Goal: Task Accomplishment & Management: Manage account settings

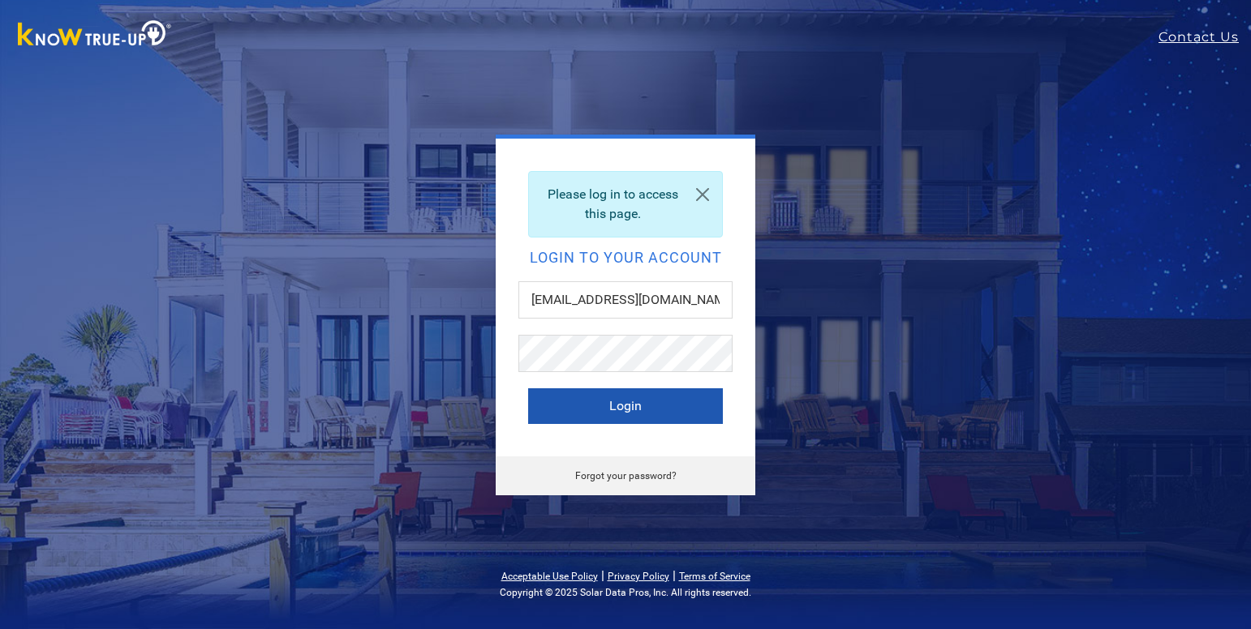
click at [556, 401] on button "Login" at bounding box center [625, 407] width 195 height 36
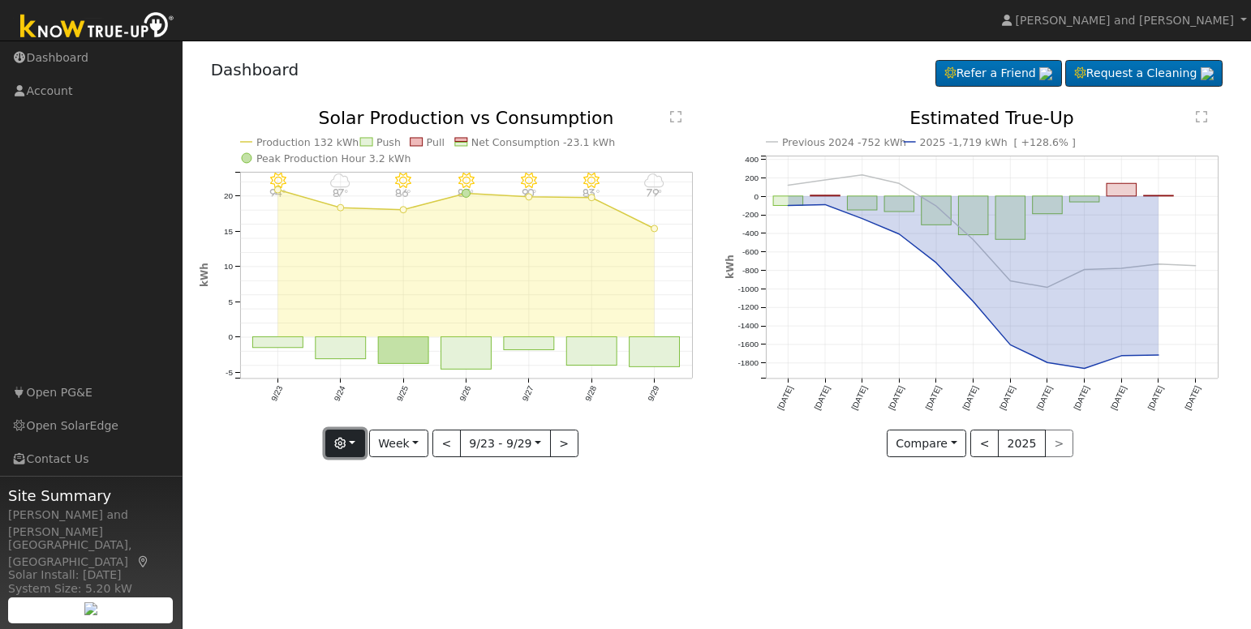
click at [358, 440] on button "button" at bounding box center [345, 444] width 40 height 28
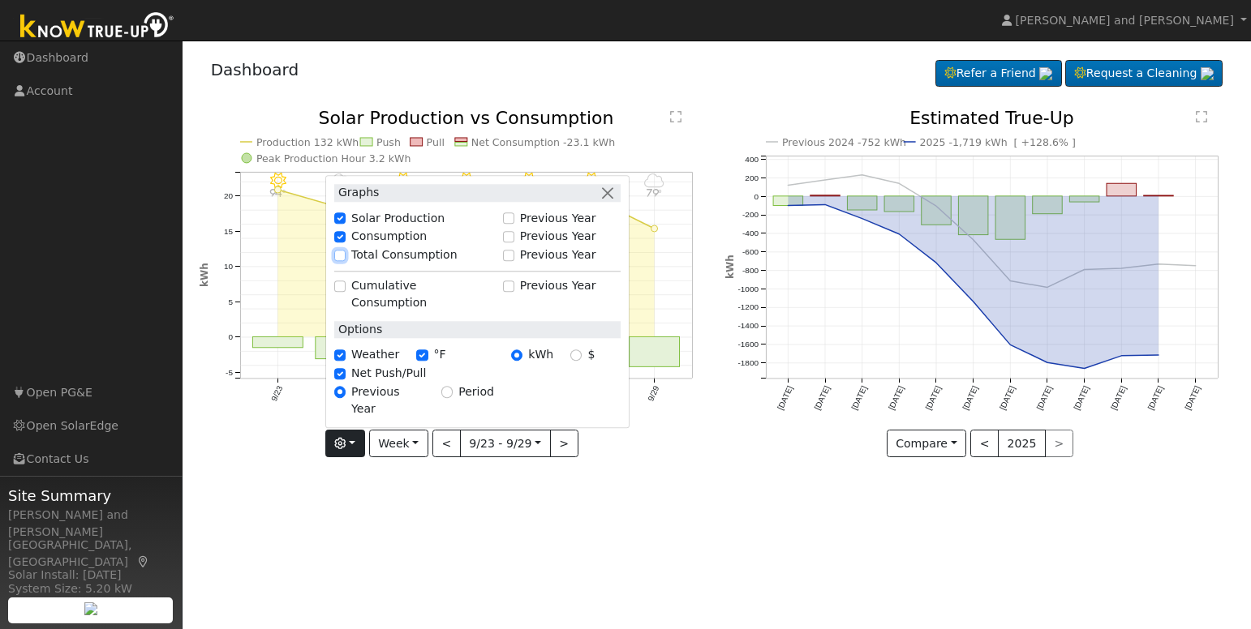
click at [345, 261] on input "Total Consumption" at bounding box center [339, 255] width 11 height 11
checkbox input "true"
click at [515, 509] on div "User Profile First name Last name Email Email Notifications No Emails No Emails…" at bounding box center [717, 335] width 1068 height 589
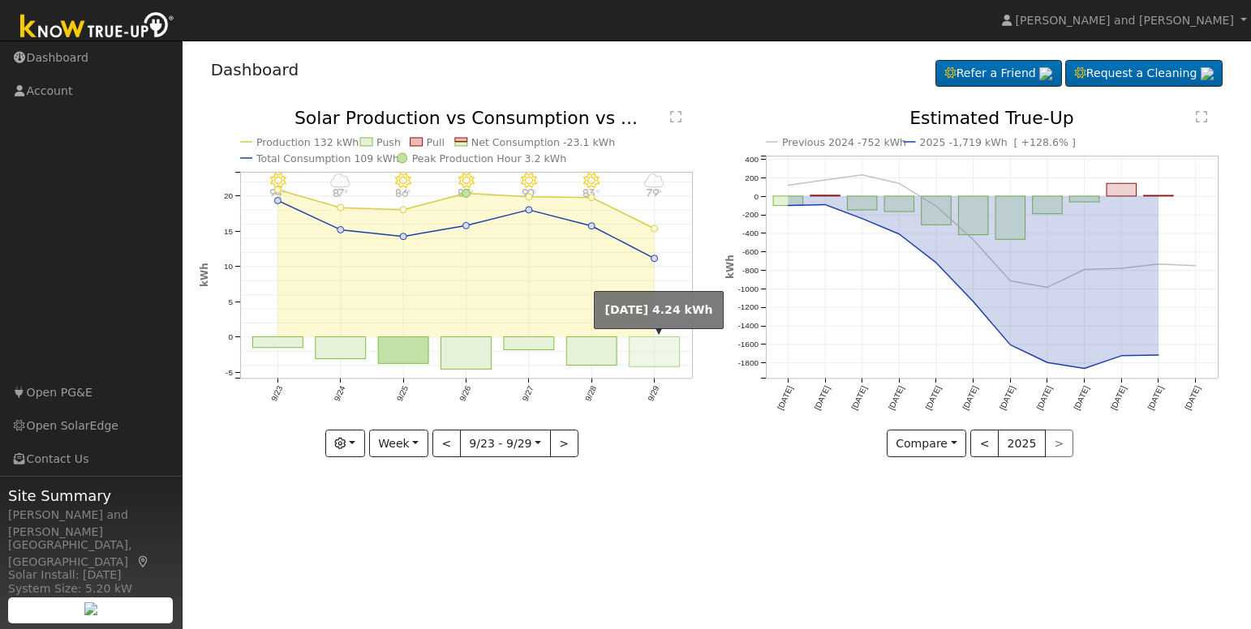
click at [652, 359] on rect "onclick=""" at bounding box center [654, 352] width 50 height 30
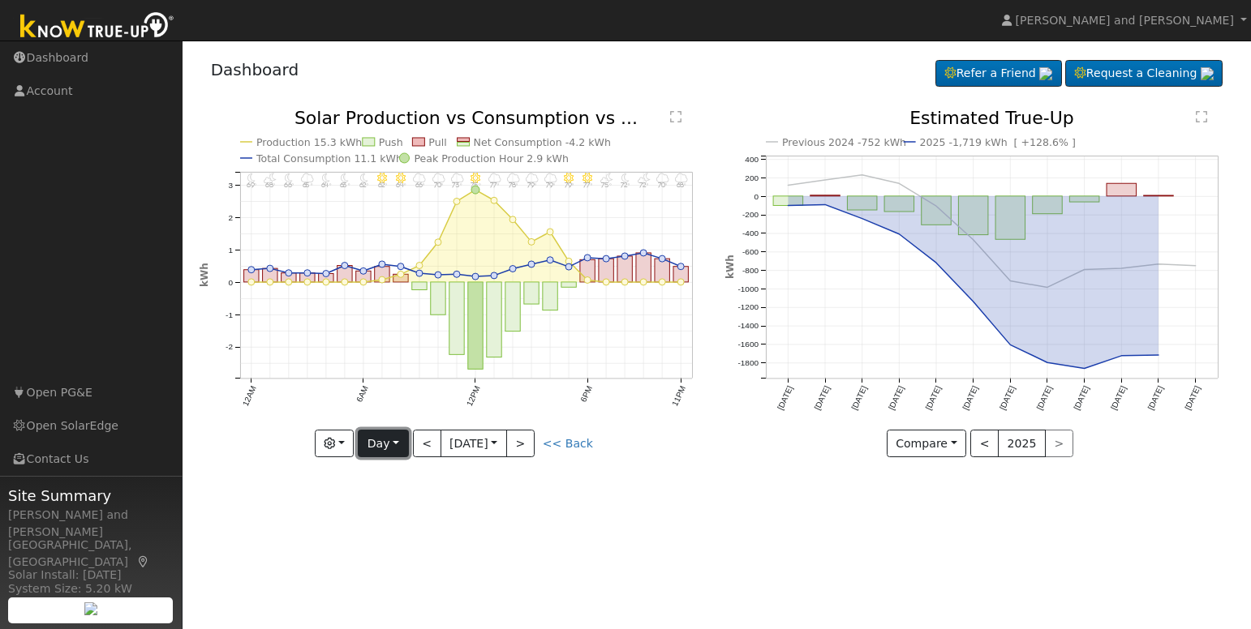
click at [376, 449] on button "Day" at bounding box center [383, 444] width 50 height 28
click at [378, 528] on link "Month" at bounding box center [415, 523] width 113 height 23
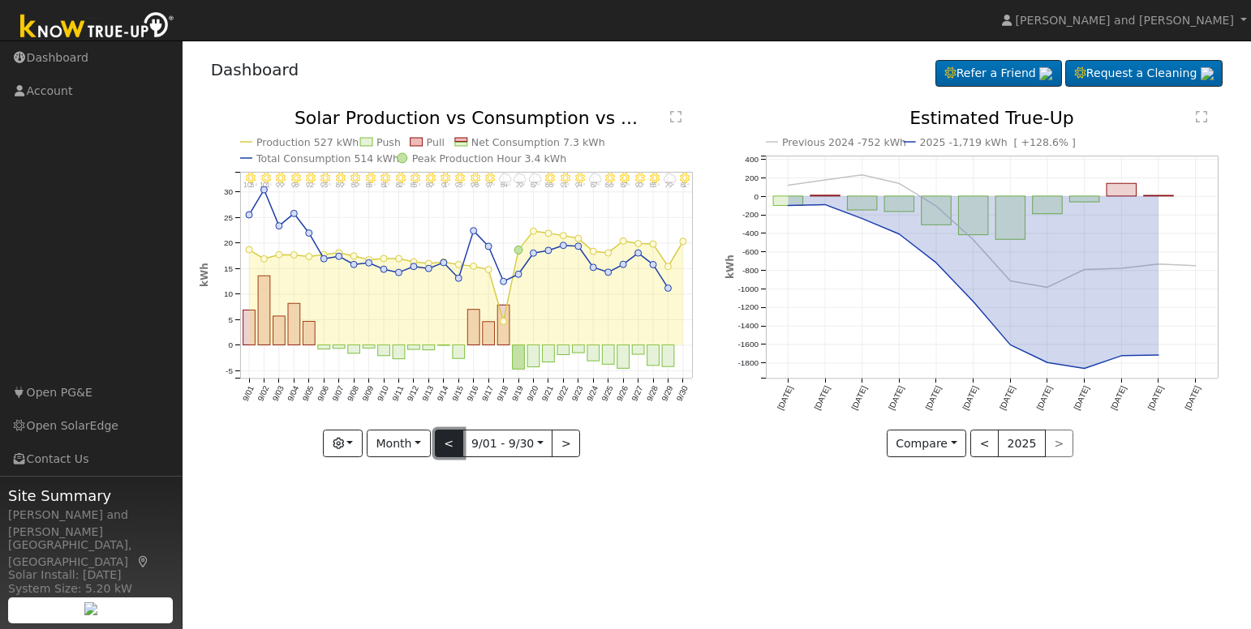
click at [450, 440] on button "<" at bounding box center [449, 444] width 28 height 28
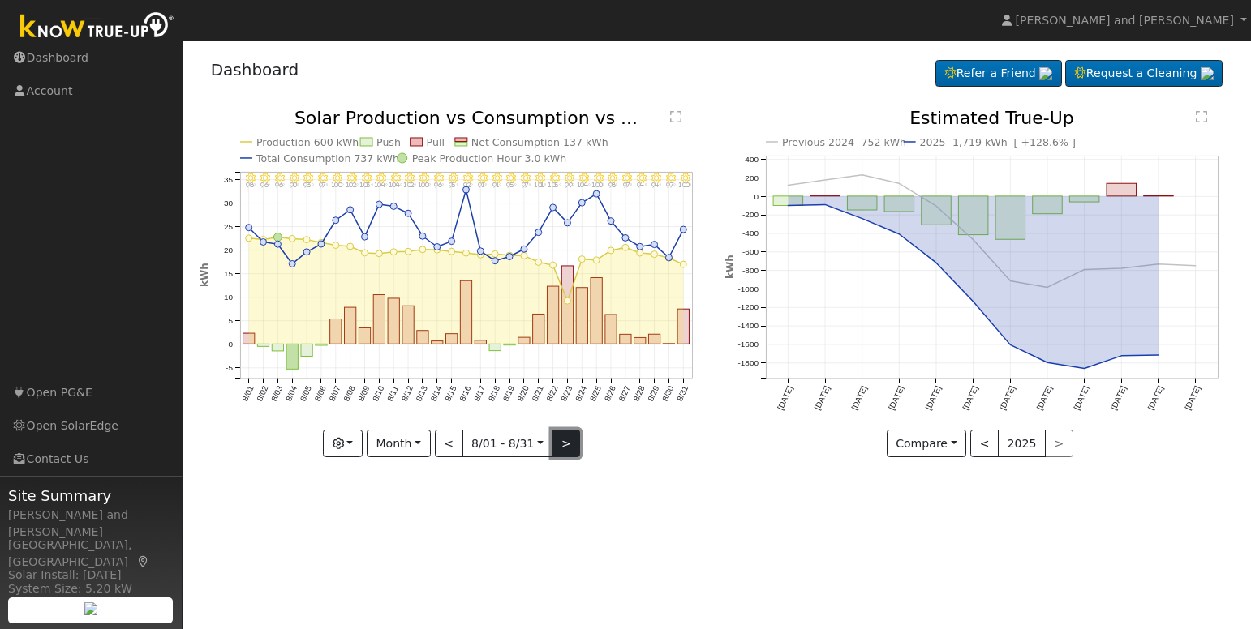
click at [560, 451] on button ">" at bounding box center [566, 444] width 28 height 28
type input "[DATE]"
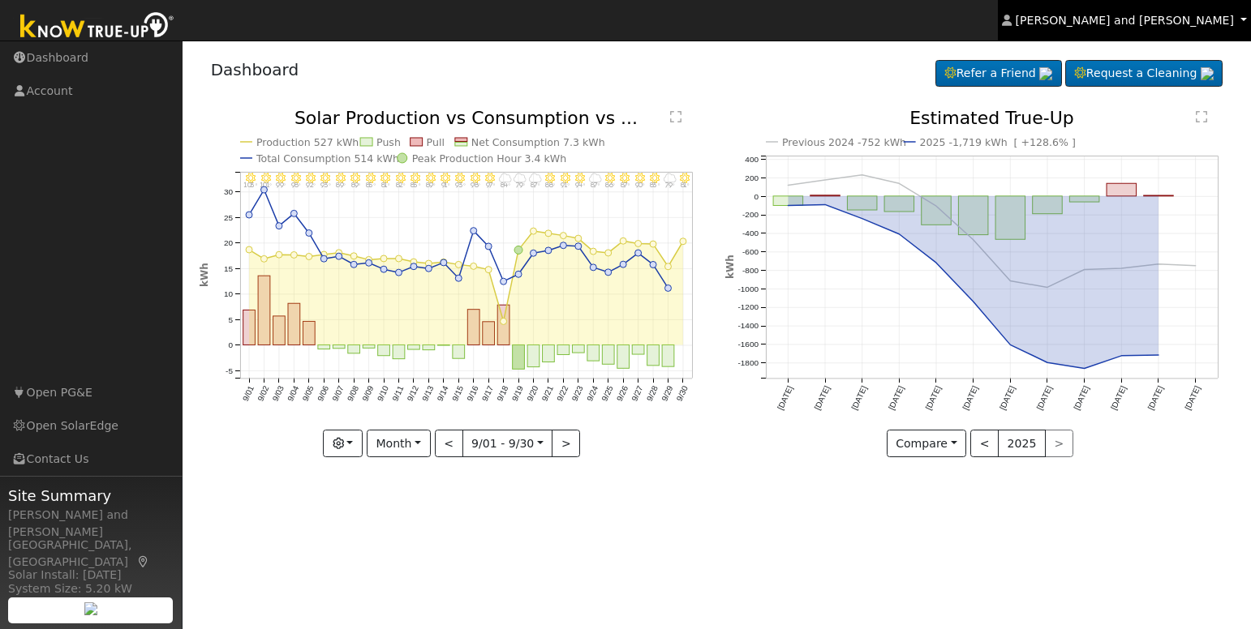
click at [1136, 19] on span "[PERSON_NAME] and [PERSON_NAME]" at bounding box center [1125, 20] width 218 height 13
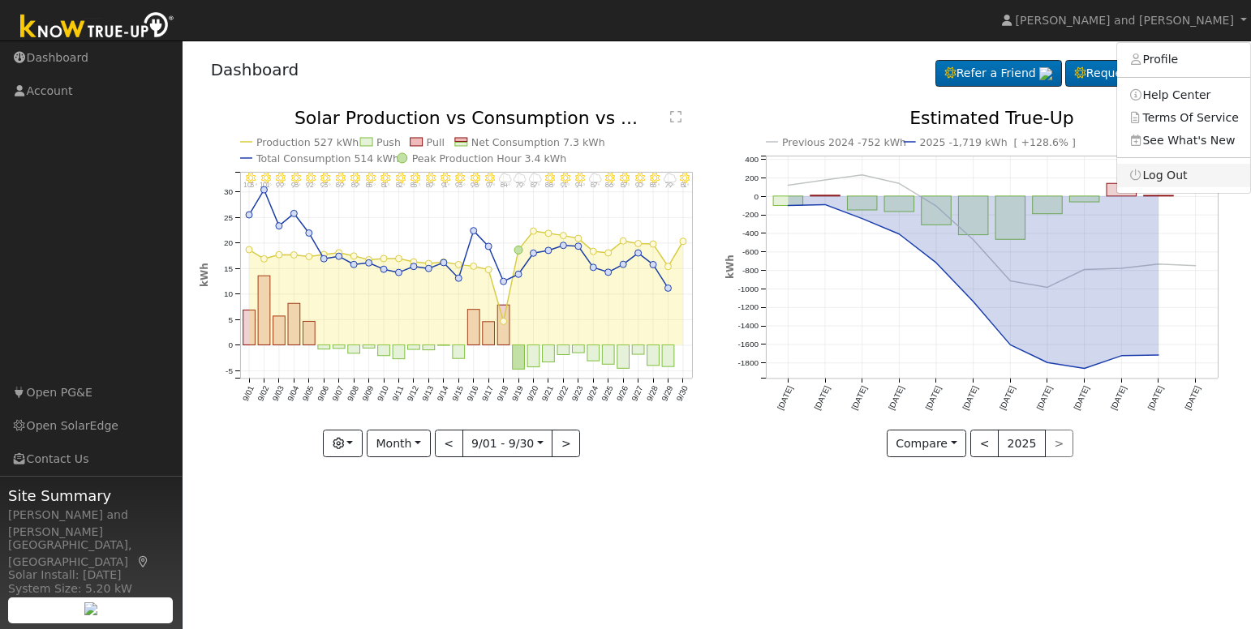
click at [1172, 176] on link "Log Out" at bounding box center [1183, 175] width 133 height 23
